Goal: Find specific page/section: Find specific page/section

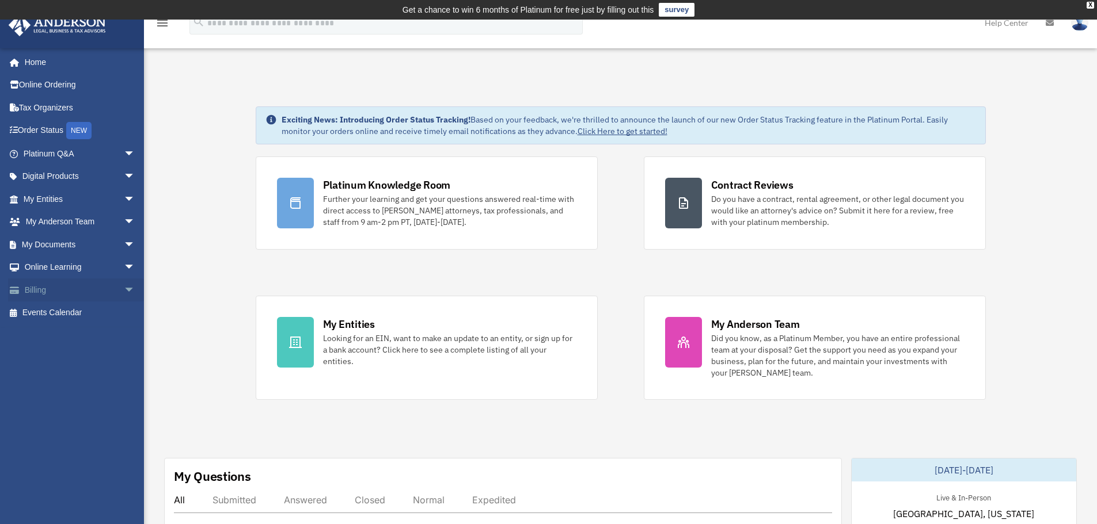
click at [43, 295] on link "Billing arrow_drop_down" at bounding box center [80, 290] width 145 height 23
click at [124, 287] on span "arrow_drop_down" at bounding box center [135, 291] width 23 height 24
click at [75, 313] on link "$ Open Invoices" at bounding box center [84, 314] width 136 height 24
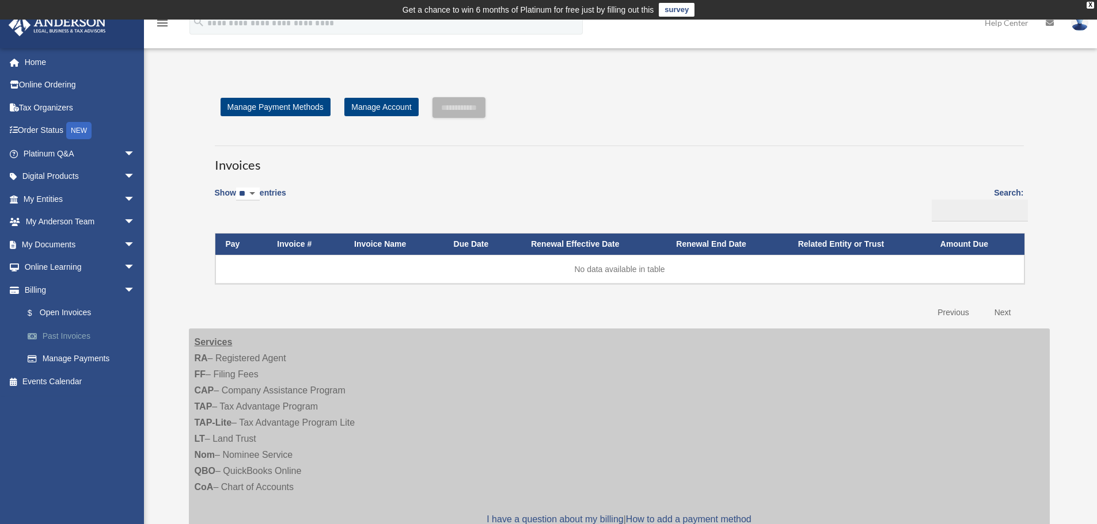
click at [69, 335] on link "Past Invoices" at bounding box center [84, 336] width 136 height 23
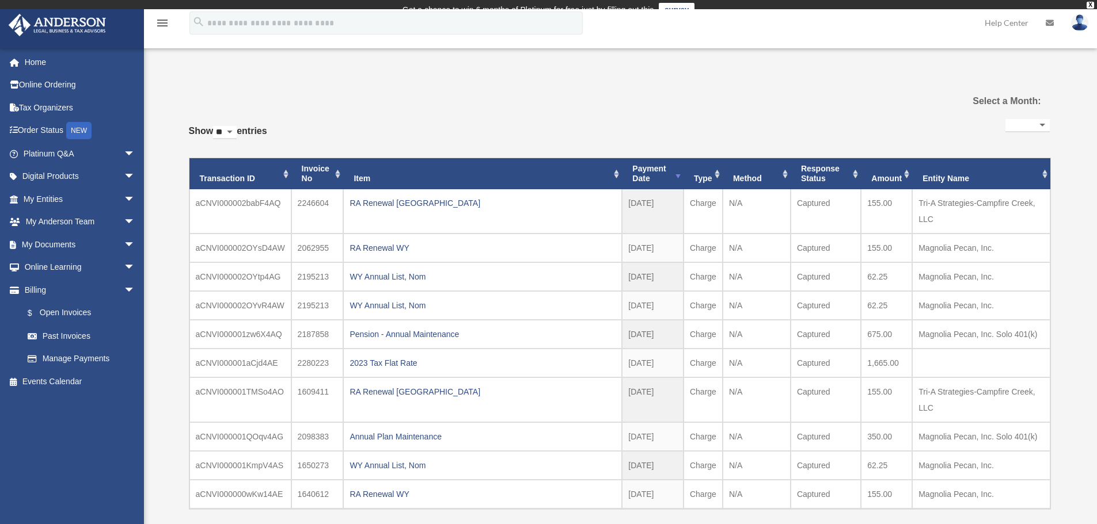
select select
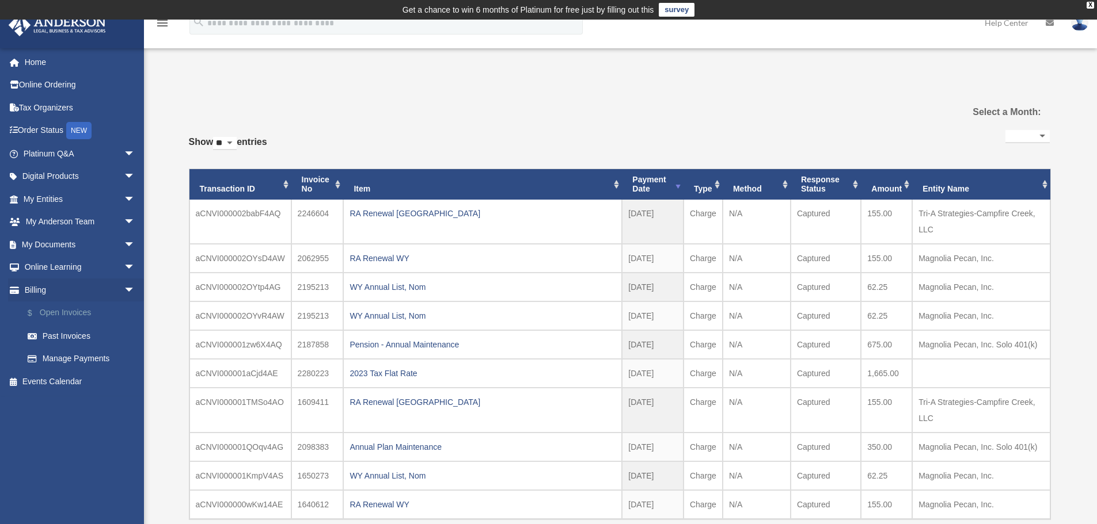
click at [67, 313] on link "$ Open Invoices" at bounding box center [84, 314] width 136 height 24
